Goal: Task Accomplishment & Management: Manage account settings

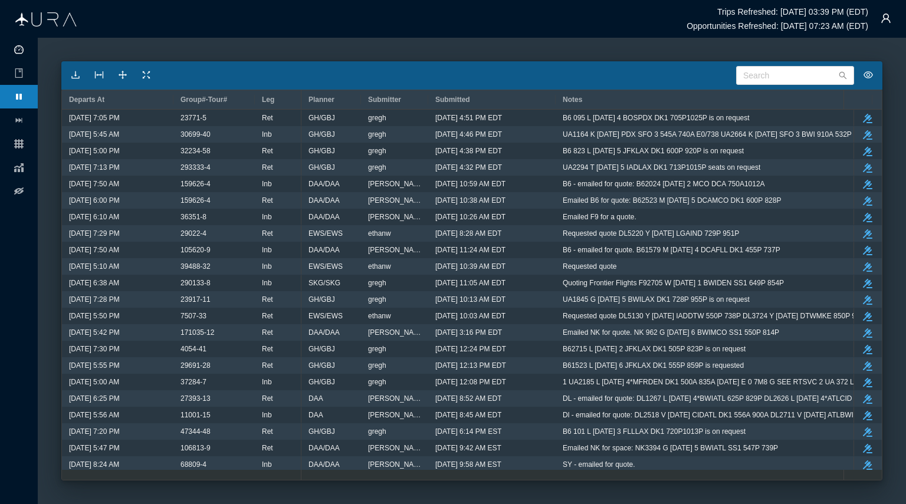
click at [19, 48] on icon "icon: dashboard" at bounding box center [18, 49] width 9 height 9
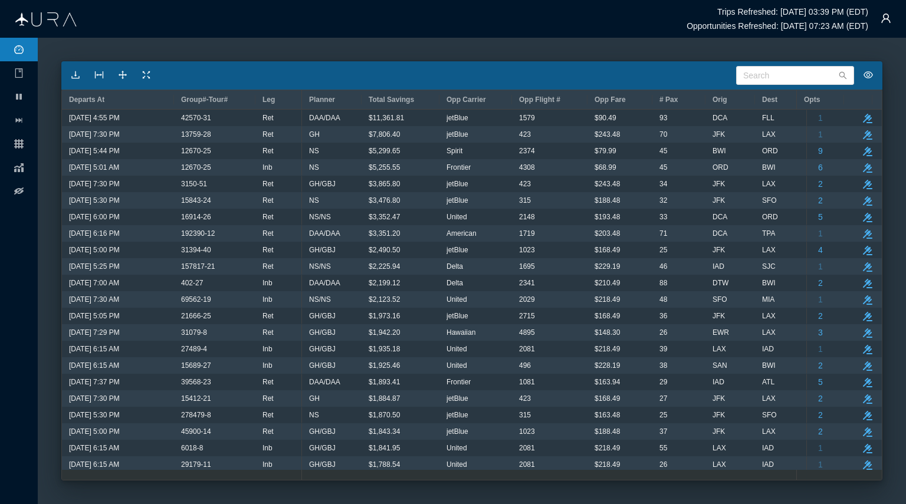
click at [753, 42] on main "Search Departs At Group#-Tour# Leg Planner Total Savings Opp Carrier Opp Flight…" at bounding box center [472, 271] width 868 height 467
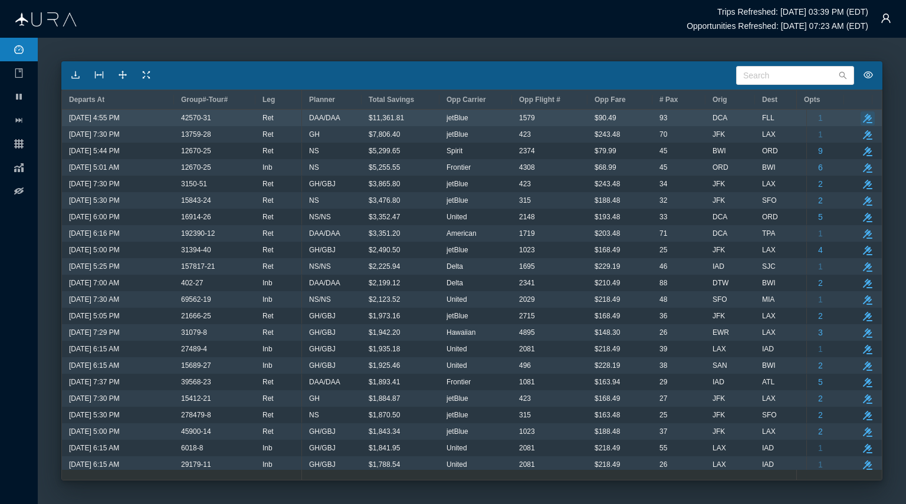
click at [861, 113] on button "take-action" at bounding box center [868, 118] width 14 height 14
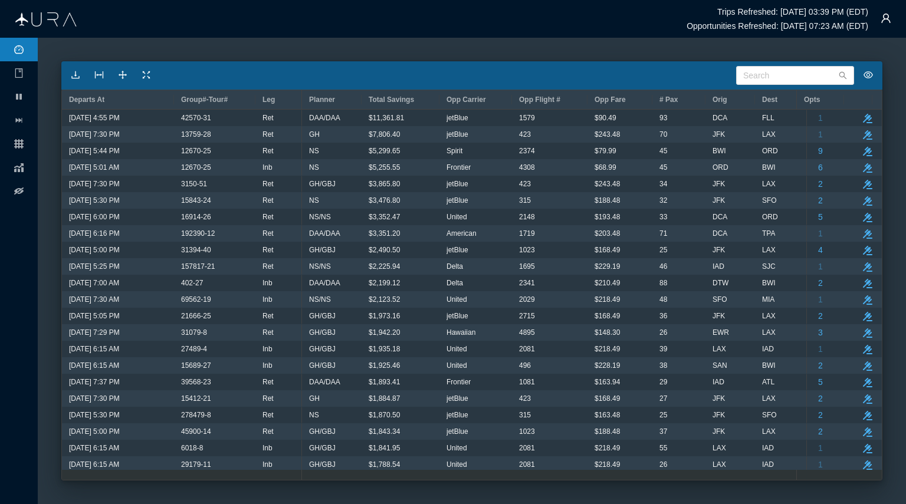
click at [559, 54] on main "Search Departs At Group#-Tour# Leg Planner Total Savings Opp Carrier Opp Flight…" at bounding box center [472, 271] width 868 height 467
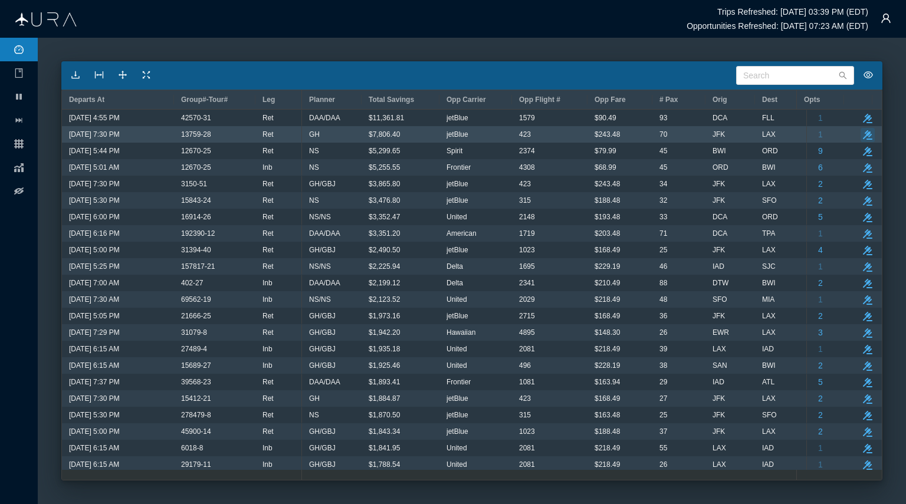
click at [861, 130] on button "take-action" at bounding box center [868, 135] width 14 height 14
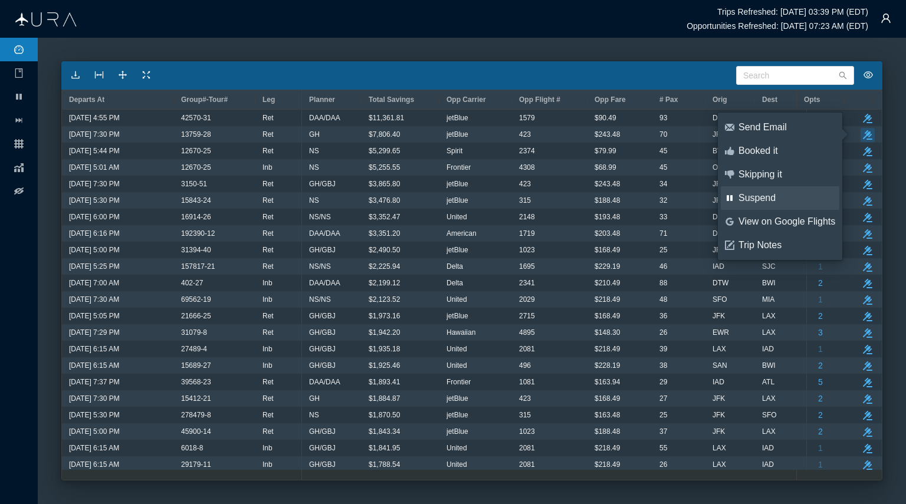
click at [754, 196] on div "Suspend" at bounding box center [786, 198] width 97 height 13
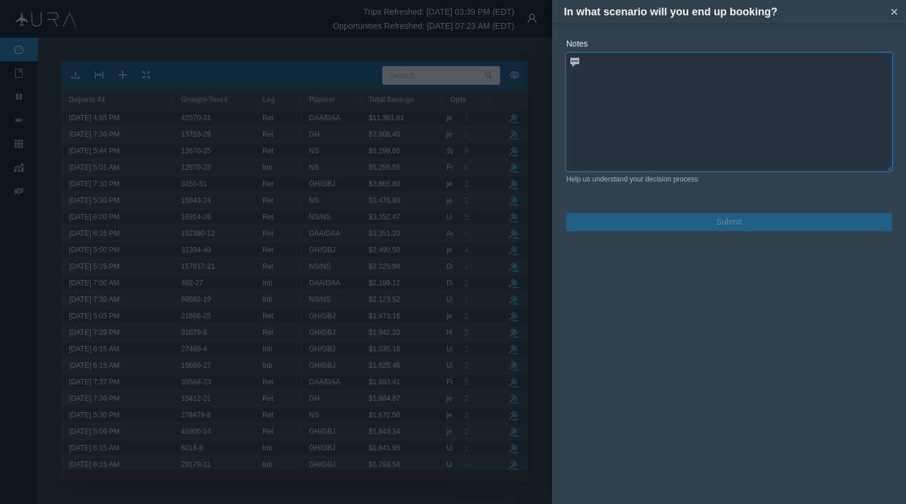
click at [599, 62] on textarea at bounding box center [729, 112] width 326 height 118
paste textarea "B6 423 M [DATE] 4 JFKLAX DK1 730P1048P"
type textarea "B6 423 M [DATE] 4 JFKLAX DK1 730P1048P is on request"
click at [786, 85] on textarea "B6 423 M [DATE] 4 JFKLAX DK1 730P1048P is on request" at bounding box center [729, 112] width 326 height 118
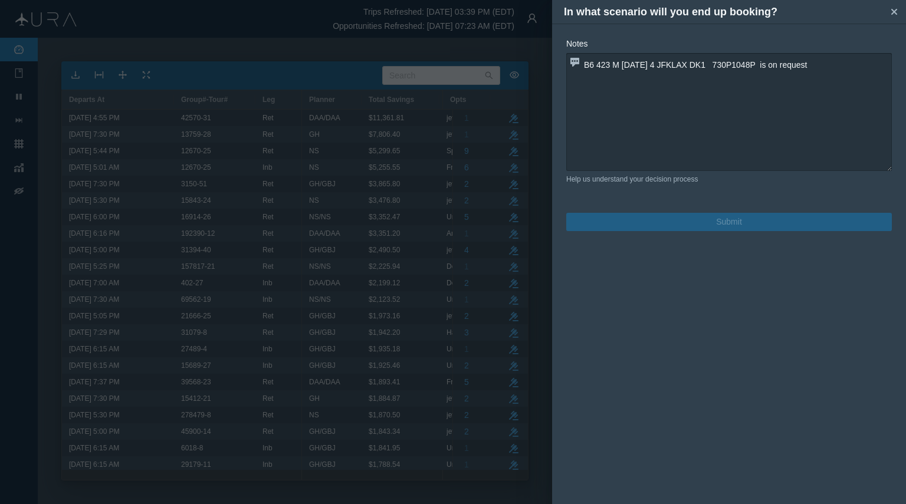
click at [730, 223] on button "Submit" at bounding box center [729, 222] width 326 height 18
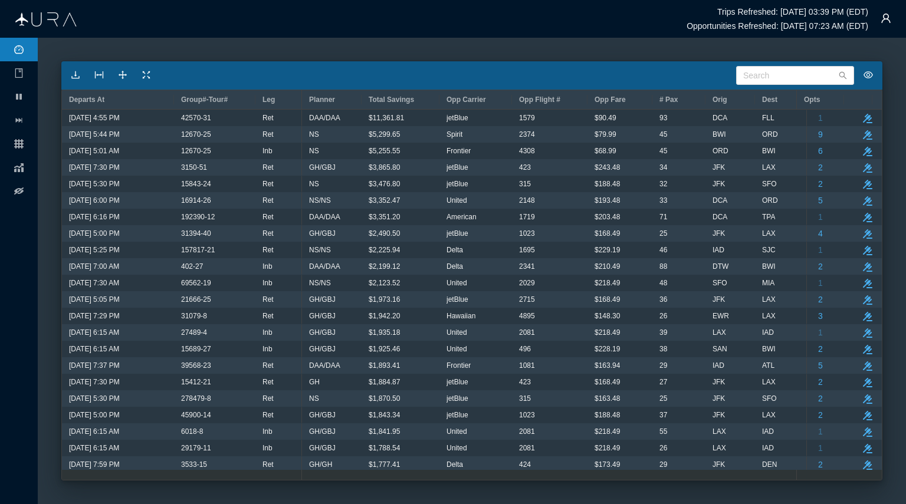
click at [1, 404] on ul "pause grid chart eye-off" at bounding box center [19, 271] width 38 height 467
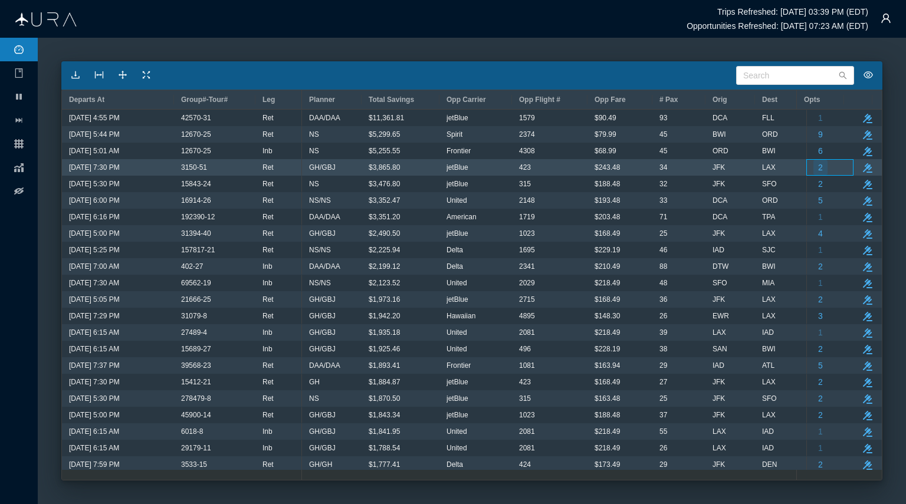
click at [813, 168] on button "2" at bounding box center [820, 167] width 14 height 15
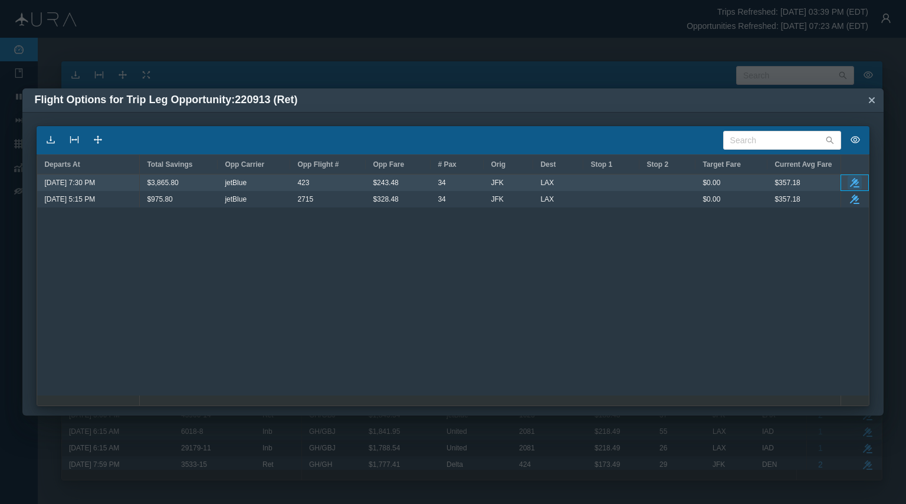
click at [854, 176] on button "take-action" at bounding box center [855, 183] width 14 height 14
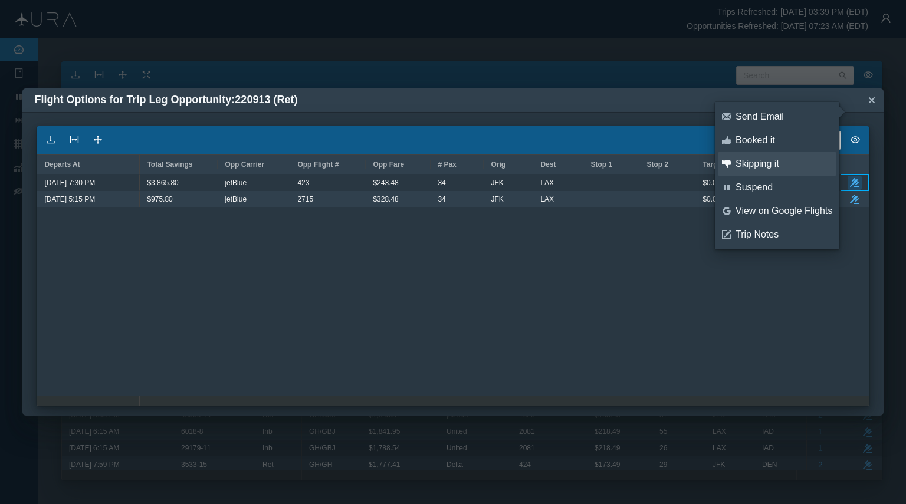
click at [765, 165] on div "Skipping it" at bounding box center [784, 163] width 97 height 13
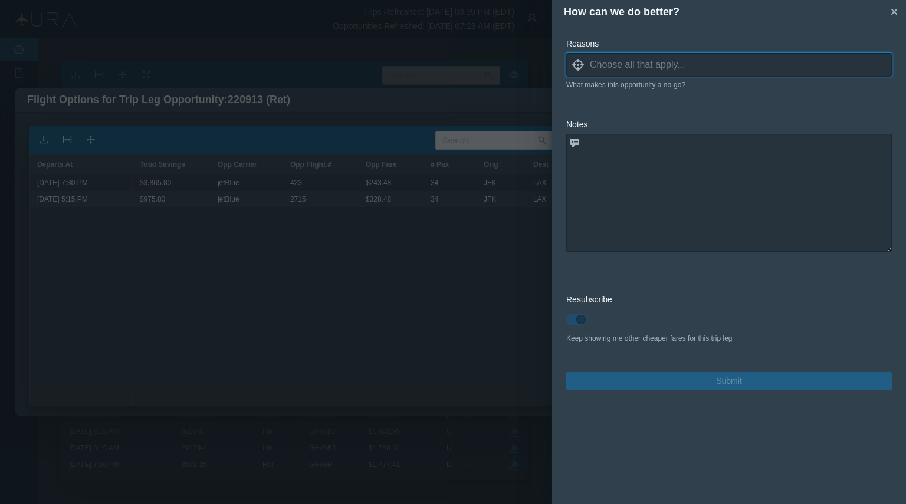
click at [580, 68] on icon at bounding box center [578, 65] width 12 height 12
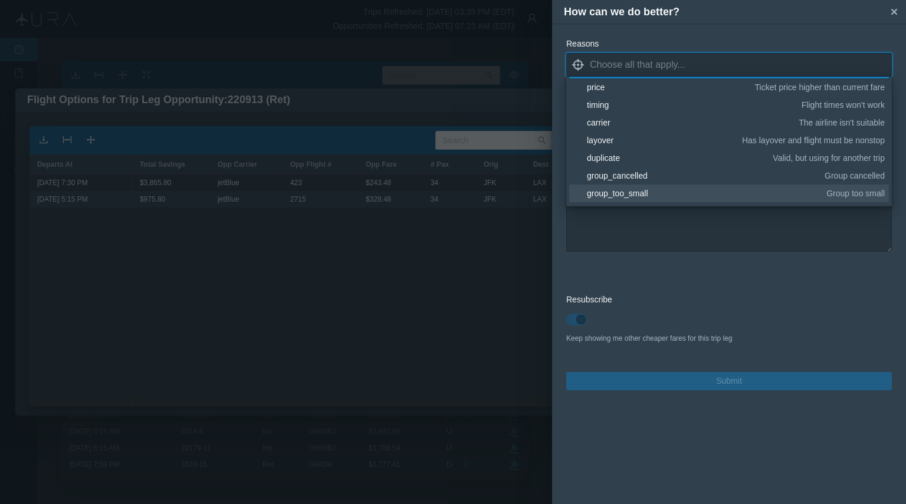
scroll to position [58, 0]
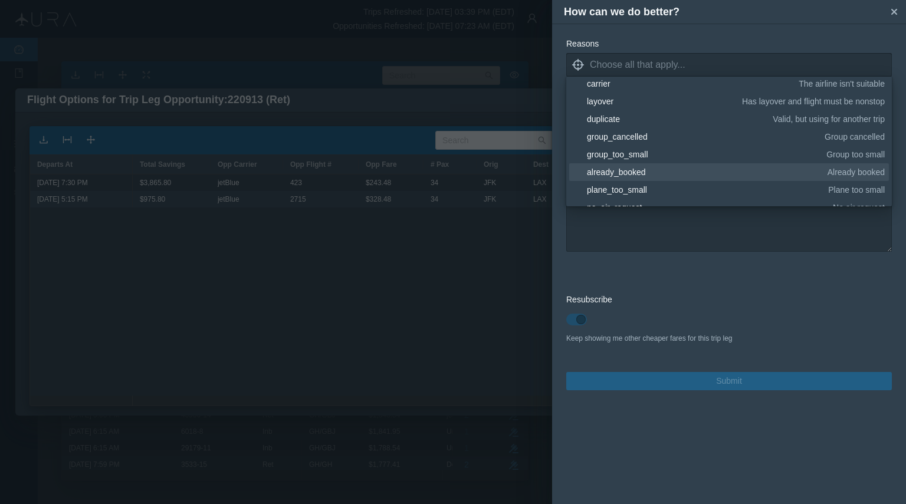
click at [637, 169] on div "already_booked" at bounding box center [705, 172] width 237 height 12
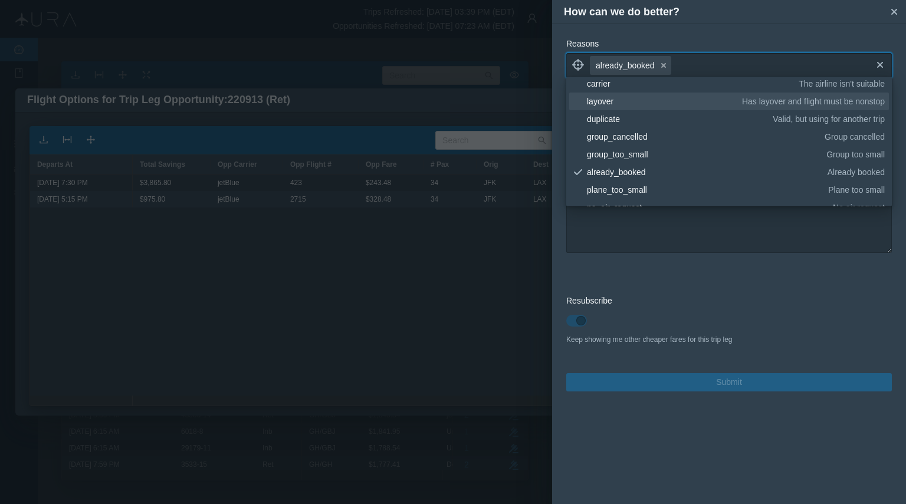
scroll to position [0, 0]
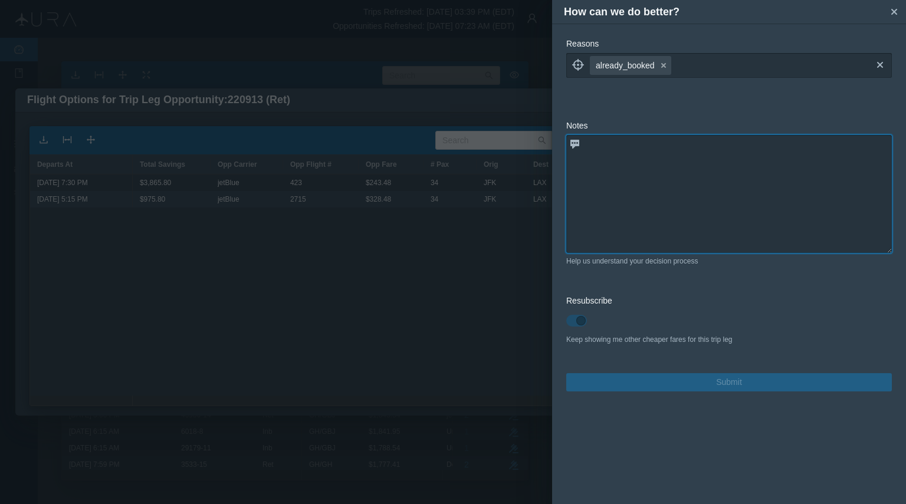
click at [642, 214] on textarea at bounding box center [729, 194] width 326 height 118
type textarea "requested for other group"
click at [723, 378] on button "Submit" at bounding box center [729, 382] width 326 height 18
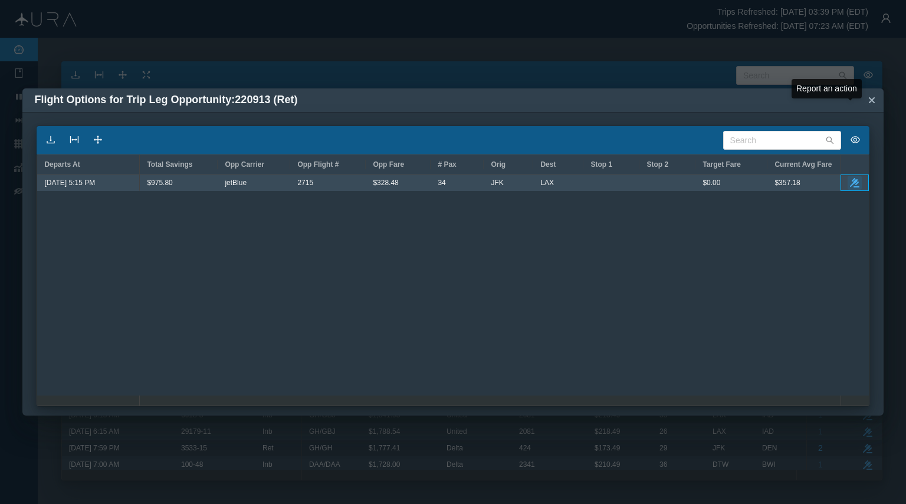
click at [859, 176] on button "take-action" at bounding box center [855, 183] width 14 height 14
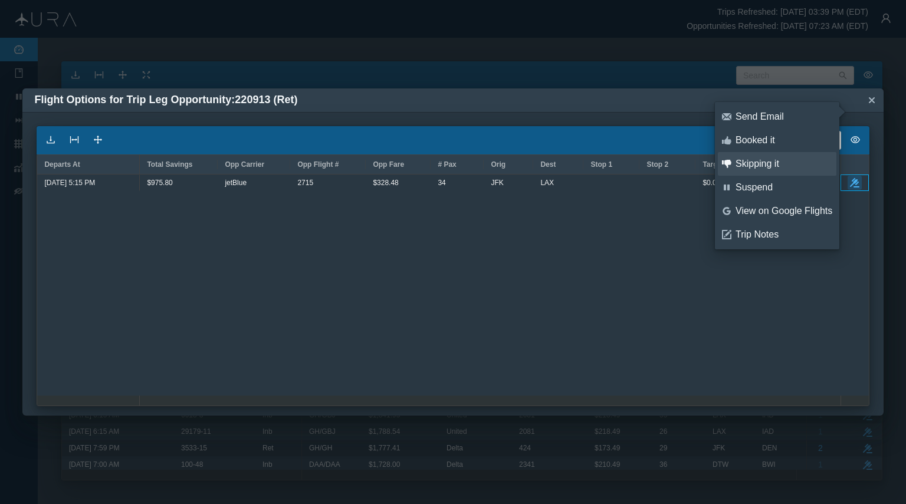
click at [763, 162] on div "Skipping it" at bounding box center [784, 163] width 97 height 13
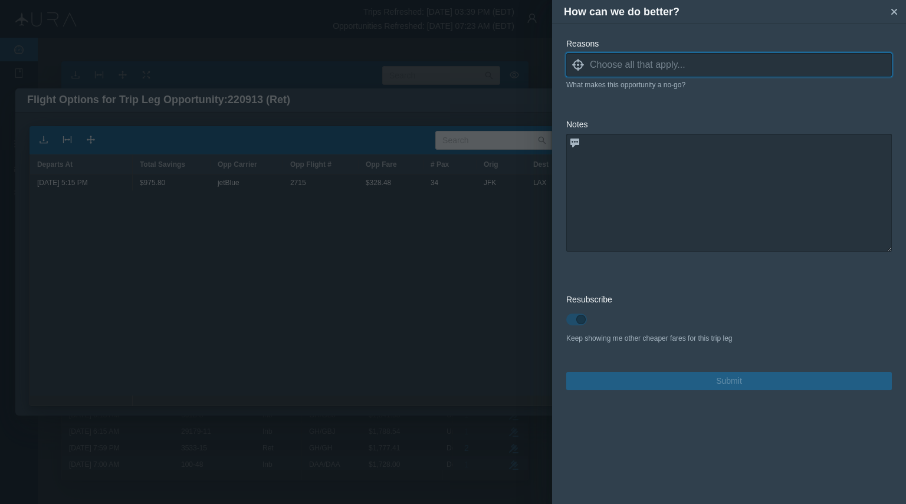
click at [577, 63] on icon "locate" at bounding box center [578, 65] width 12 height 12
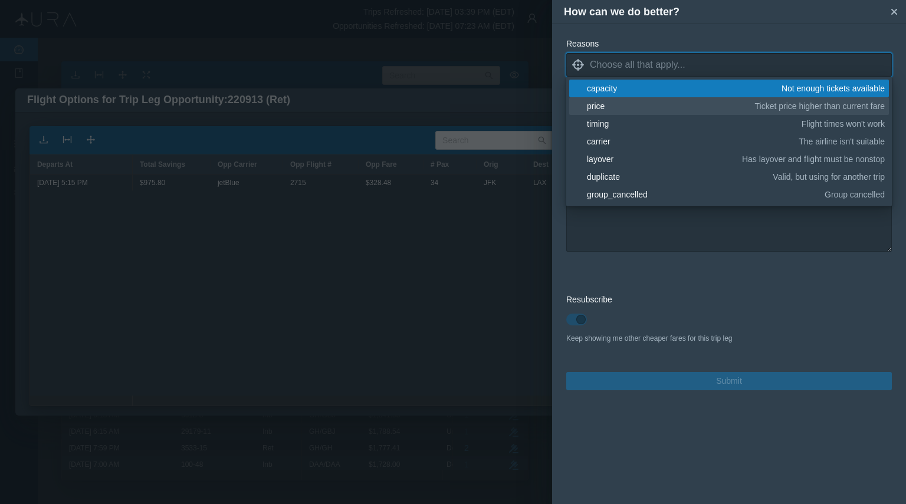
click at [600, 102] on div "price" at bounding box center [669, 106] width 164 height 12
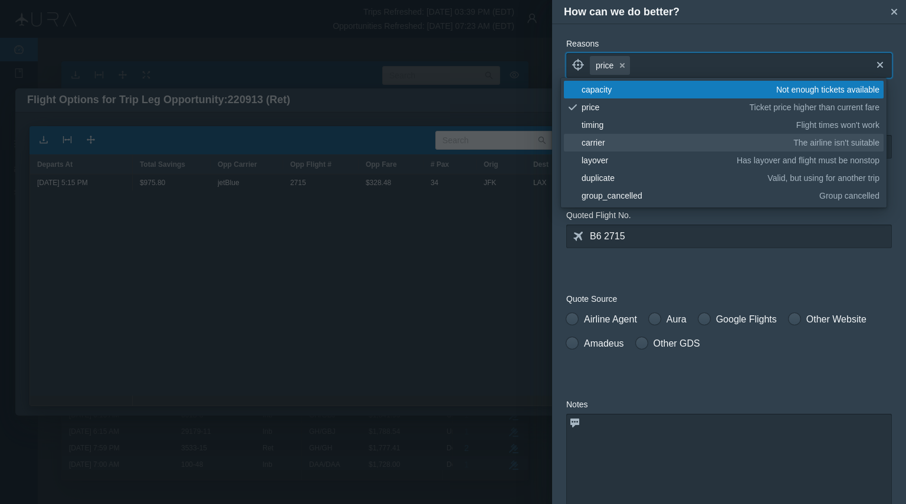
click at [579, 142] on link "blank carrier The airline isn't suitable" at bounding box center [724, 143] width 320 height 18
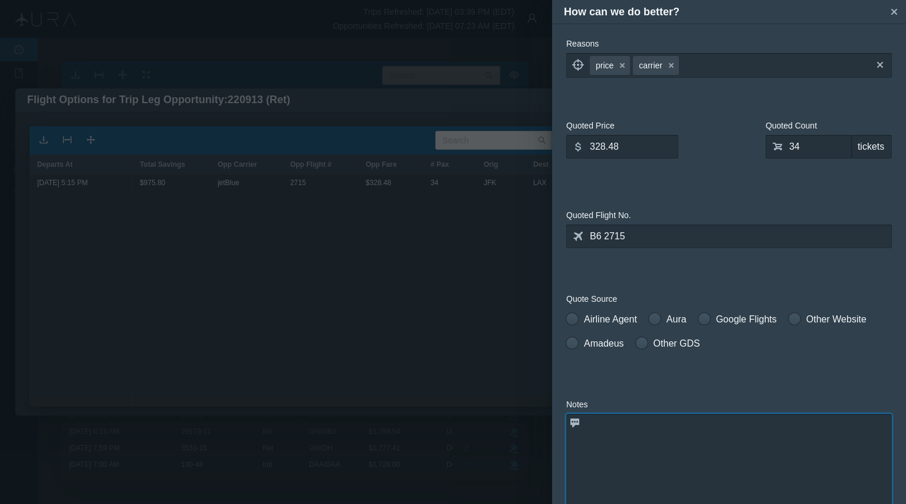
click at [641, 470] on textarea at bounding box center [729, 473] width 326 height 118
type textarea "fare quote similar to fare held"
click at [644, 414] on textarea "fare quote similar to fare held" at bounding box center [729, 473] width 326 height 118
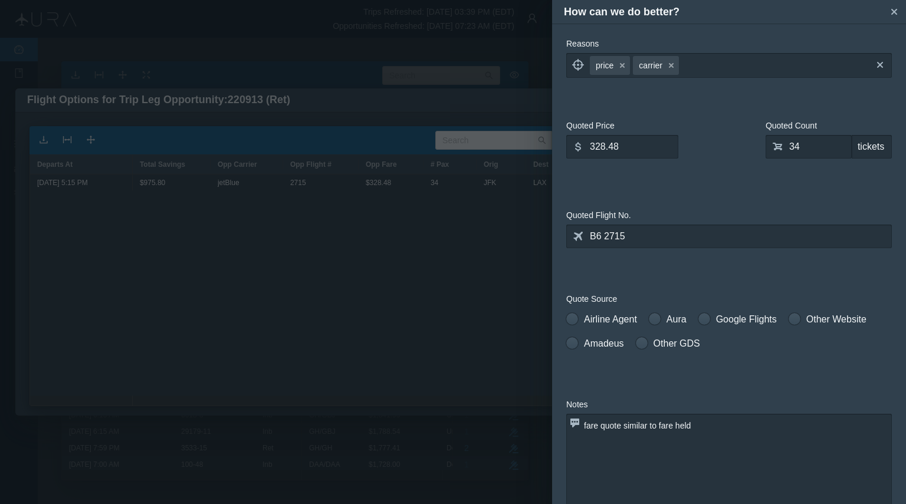
click at [576, 313] on span at bounding box center [572, 319] width 12 height 12
radio input "true"
click at [566, 313] on input "Airline Agent" at bounding box center [570, 317] width 8 height 8
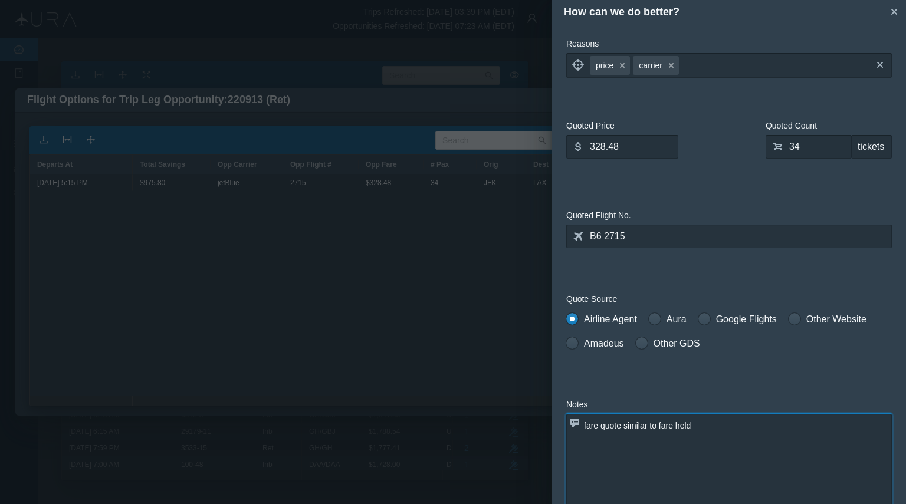
click at [634, 414] on textarea "fare quote similar to fare held" at bounding box center [729, 473] width 326 height 118
click at [673, 67] on button "small-cross" at bounding box center [673, 65] width 12 height 15
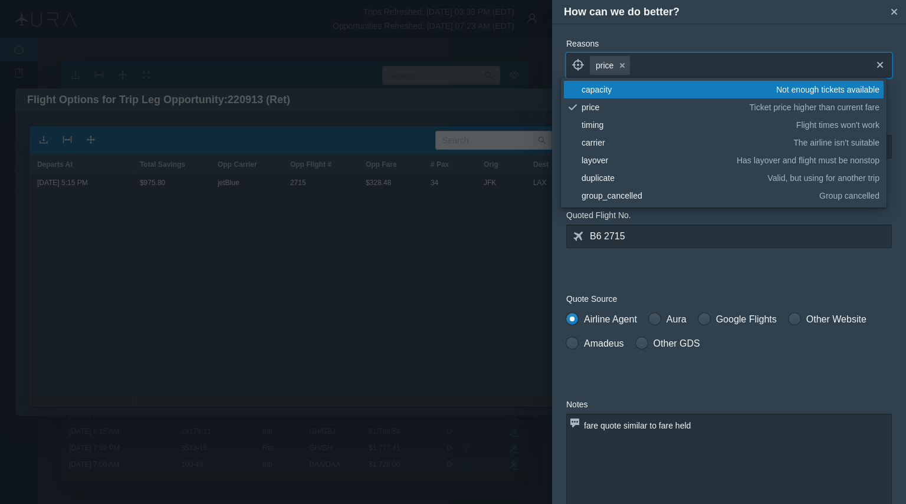
scroll to position [195, 0]
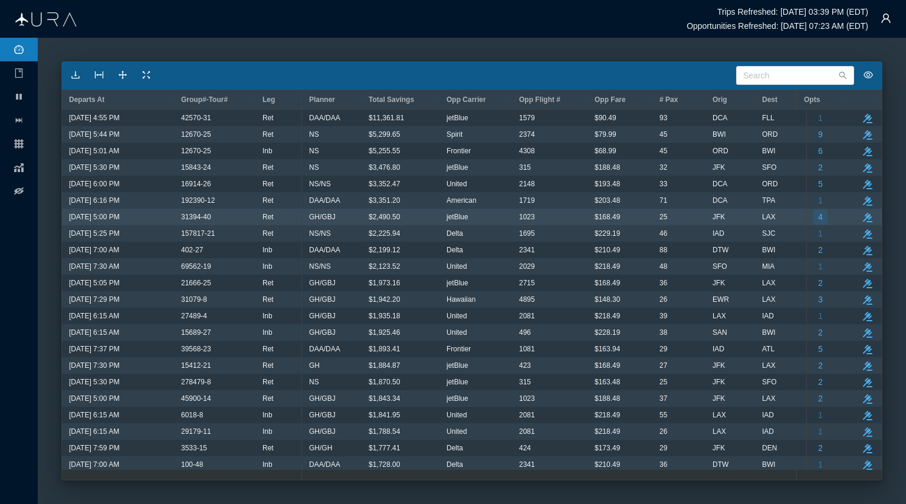
click at [813, 218] on button "4" at bounding box center [820, 216] width 14 height 15
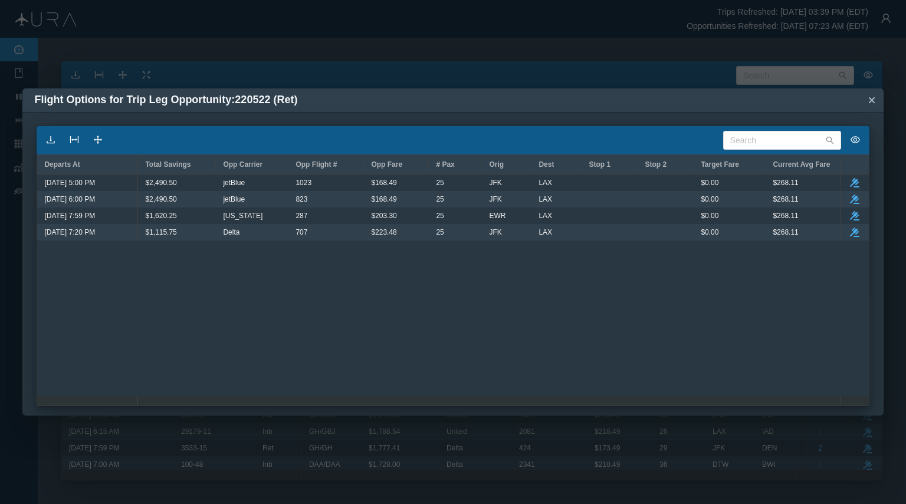
click at [626, 92] on h4 "Flight Options for Trip Leg Opportunity: 220522 (Ret)" at bounding box center [448, 100] width 828 height 16
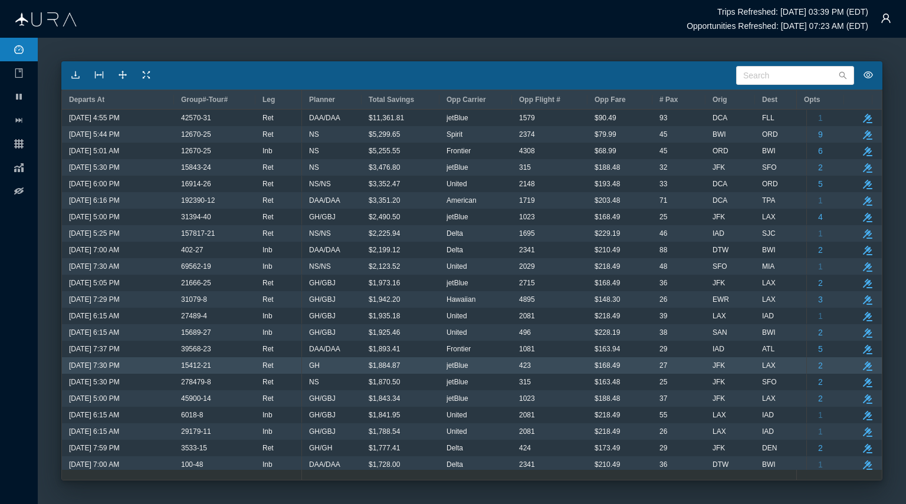
drag, startPoint x: 661, startPoint y: 375, endPoint x: 654, endPoint y: 371, distance: 8.2
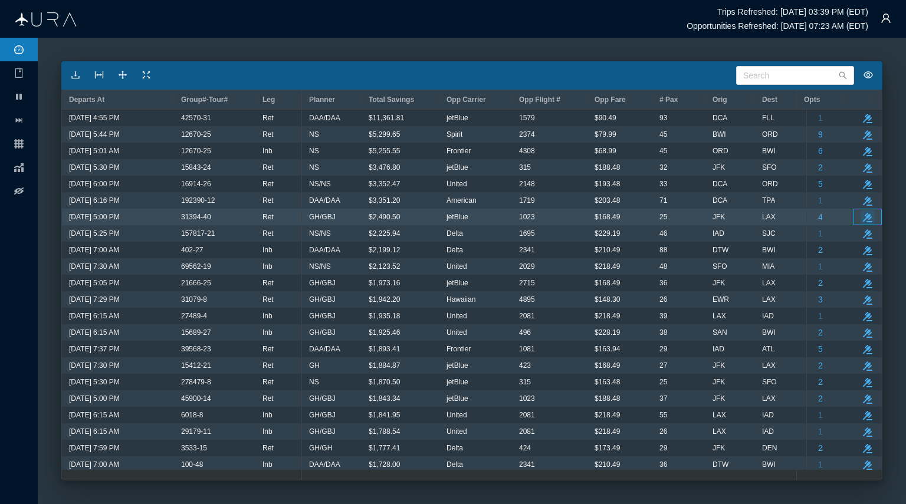
click at [862, 214] on button "take-action" at bounding box center [868, 218] width 14 height 14
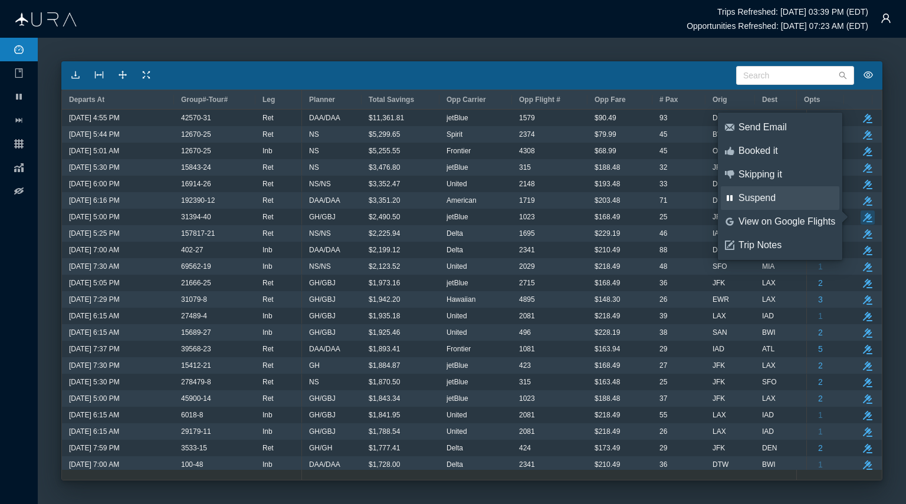
click at [760, 200] on div "Suspend" at bounding box center [786, 198] width 97 height 13
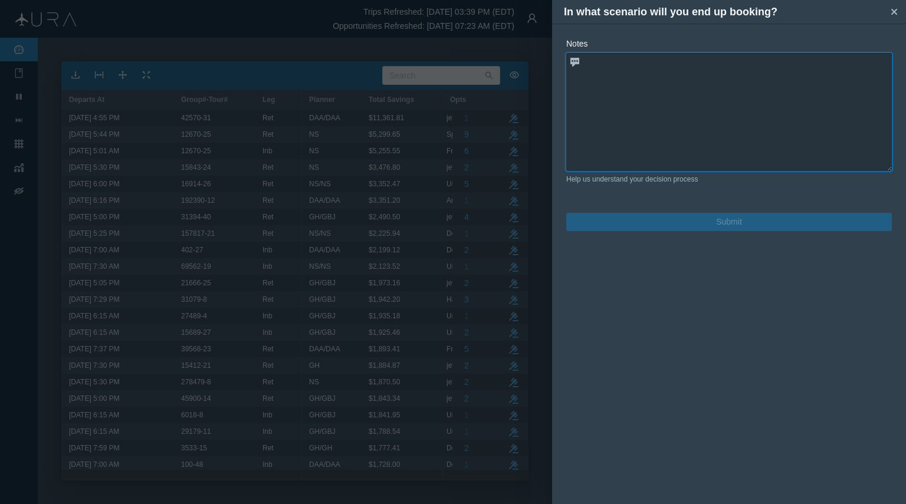
click at [601, 60] on textarea at bounding box center [729, 112] width 326 height 118
paste textarea "AS 287 X [DATE] 5 EWRLAX DK1 759P1123P 0"
type textarea "AS 287 X [DATE] 5 EWRLAX DK1 759P1123P 0"
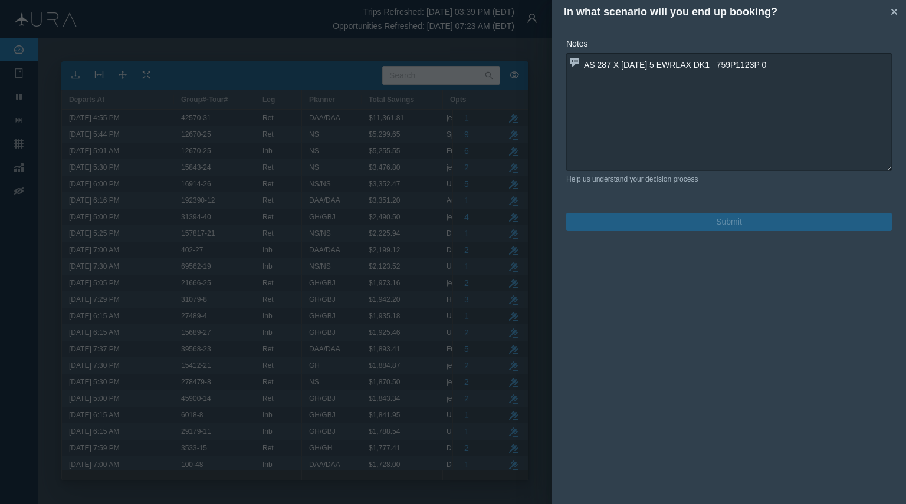
click at [738, 219] on button "Submit" at bounding box center [729, 222] width 326 height 18
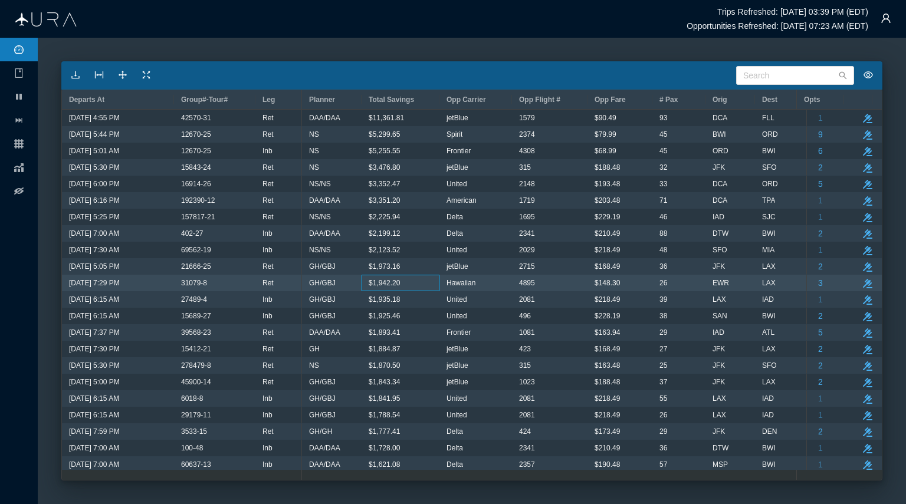
click at [382, 282] on span "$1,942.20" at bounding box center [384, 282] width 31 height 15
click at [861, 279] on button "take-action" at bounding box center [868, 284] width 14 height 14
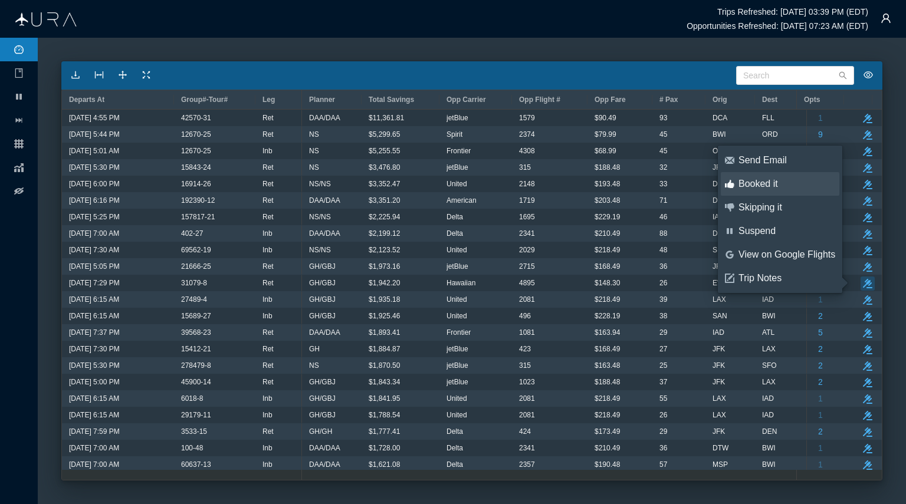
click at [753, 185] on div "Booked it" at bounding box center [786, 184] width 97 height 13
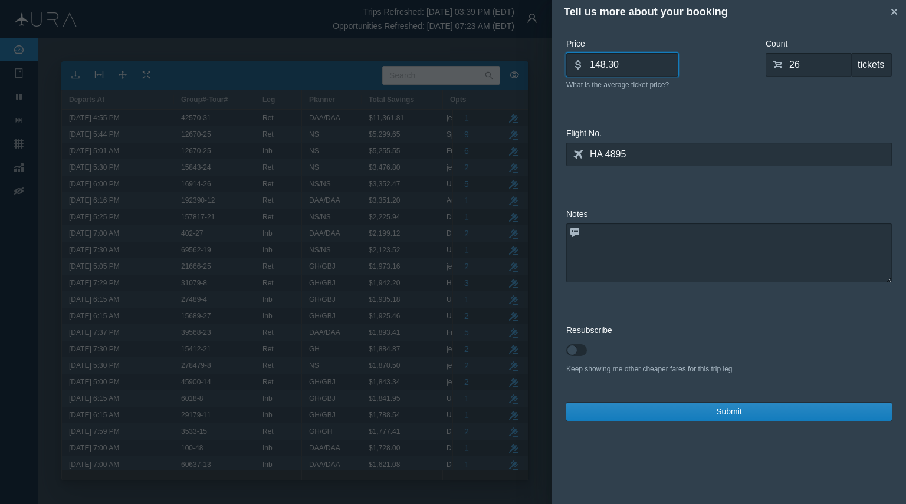
click at [628, 66] on input "148.30" at bounding box center [622, 65] width 112 height 24
type input "1"
type input "118.00"
click at [821, 68] on input "26" at bounding box center [809, 65] width 86 height 24
type input "35"
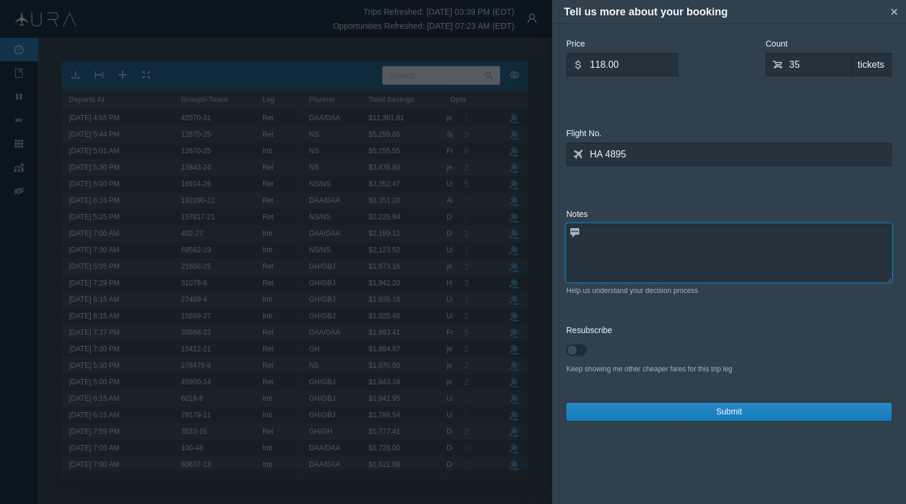
click at [632, 241] on textarea at bounding box center [729, 253] width 326 height 59
type textarea "[US_STATE] Flight"
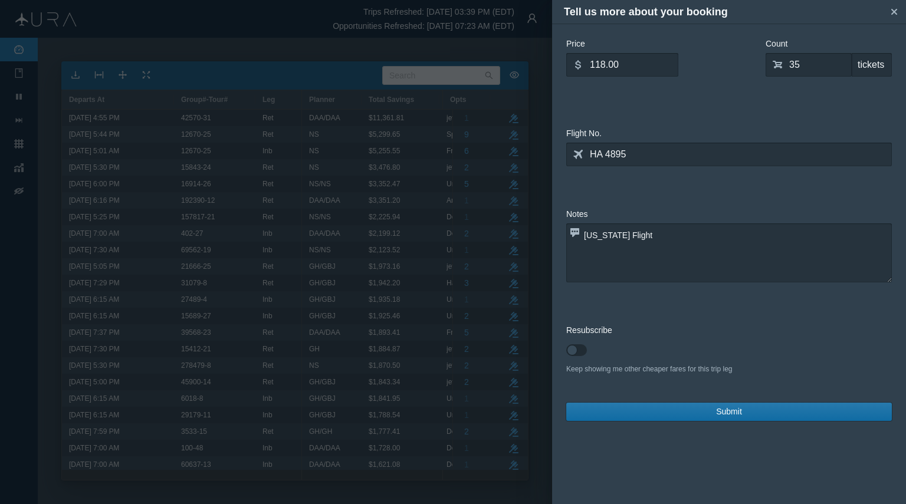
click at [724, 413] on button "Submit" at bounding box center [729, 412] width 326 height 18
